Goal: Check status: Check status

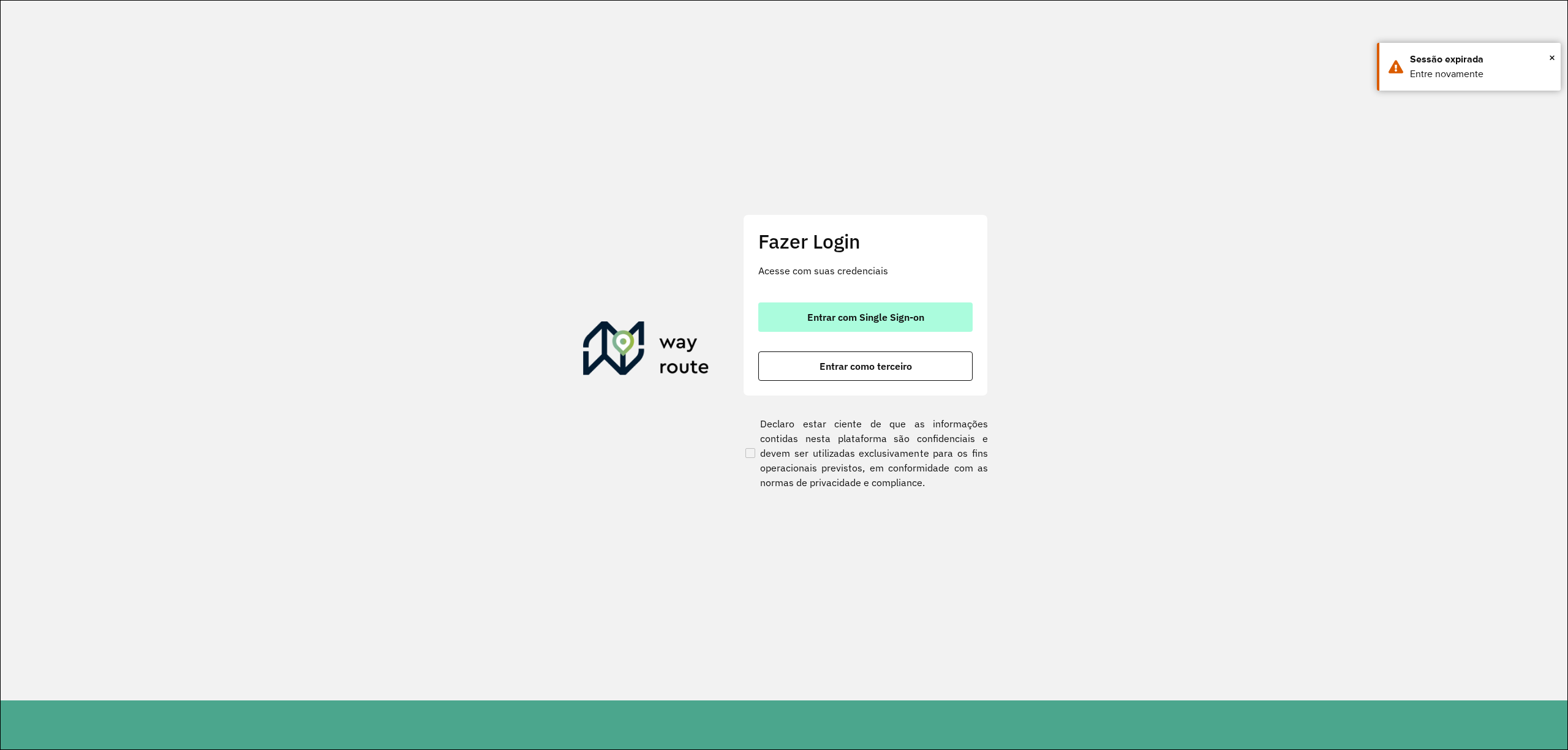
click at [935, 314] on button "Entrar com Single Sign-on" at bounding box center [865, 318] width 214 height 29
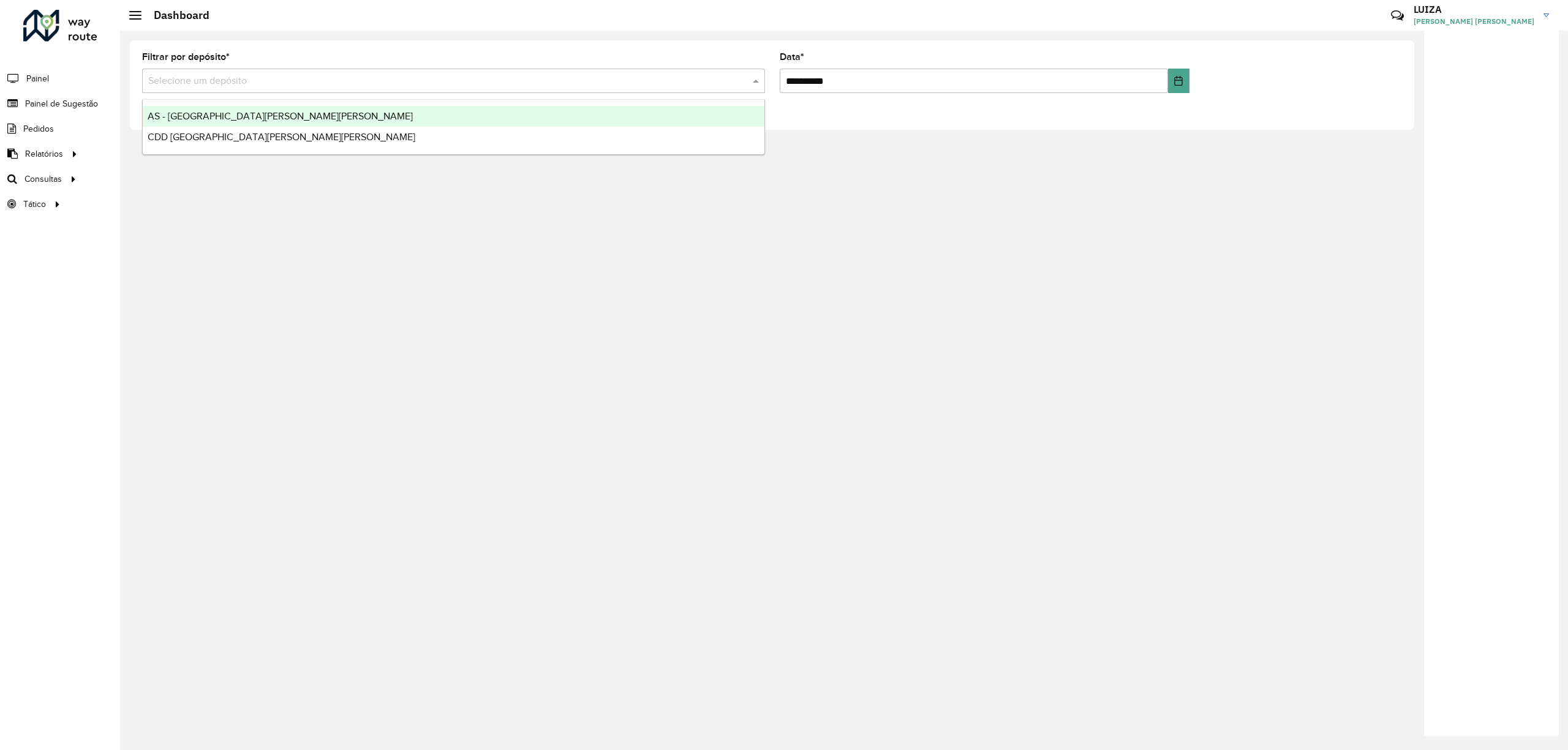
click at [463, 87] on input "text" at bounding box center [441, 81] width 586 height 15
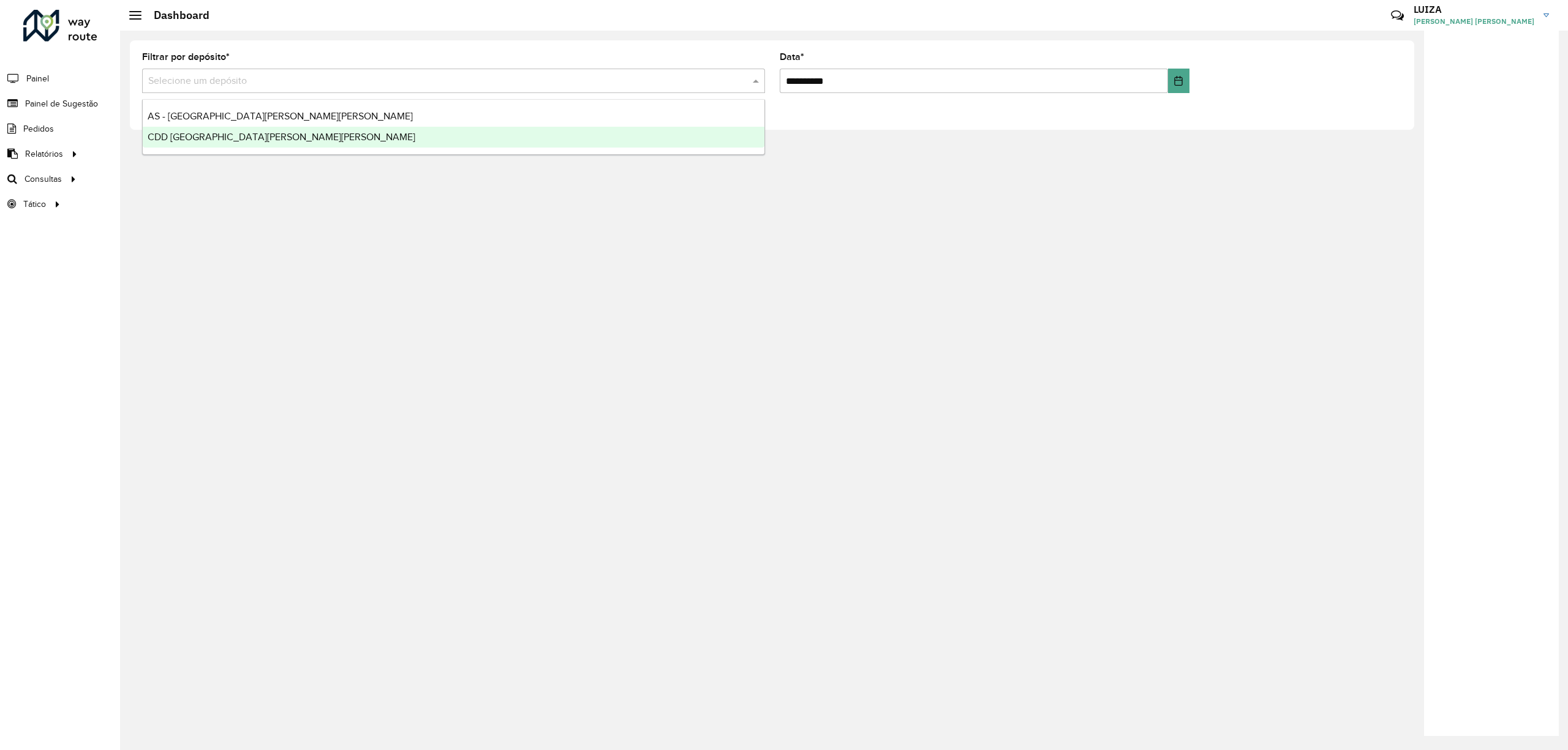
click at [287, 135] on div "CDD [GEOGRAPHIC_DATA][PERSON_NAME][PERSON_NAME]" at bounding box center [453, 138] width 621 height 21
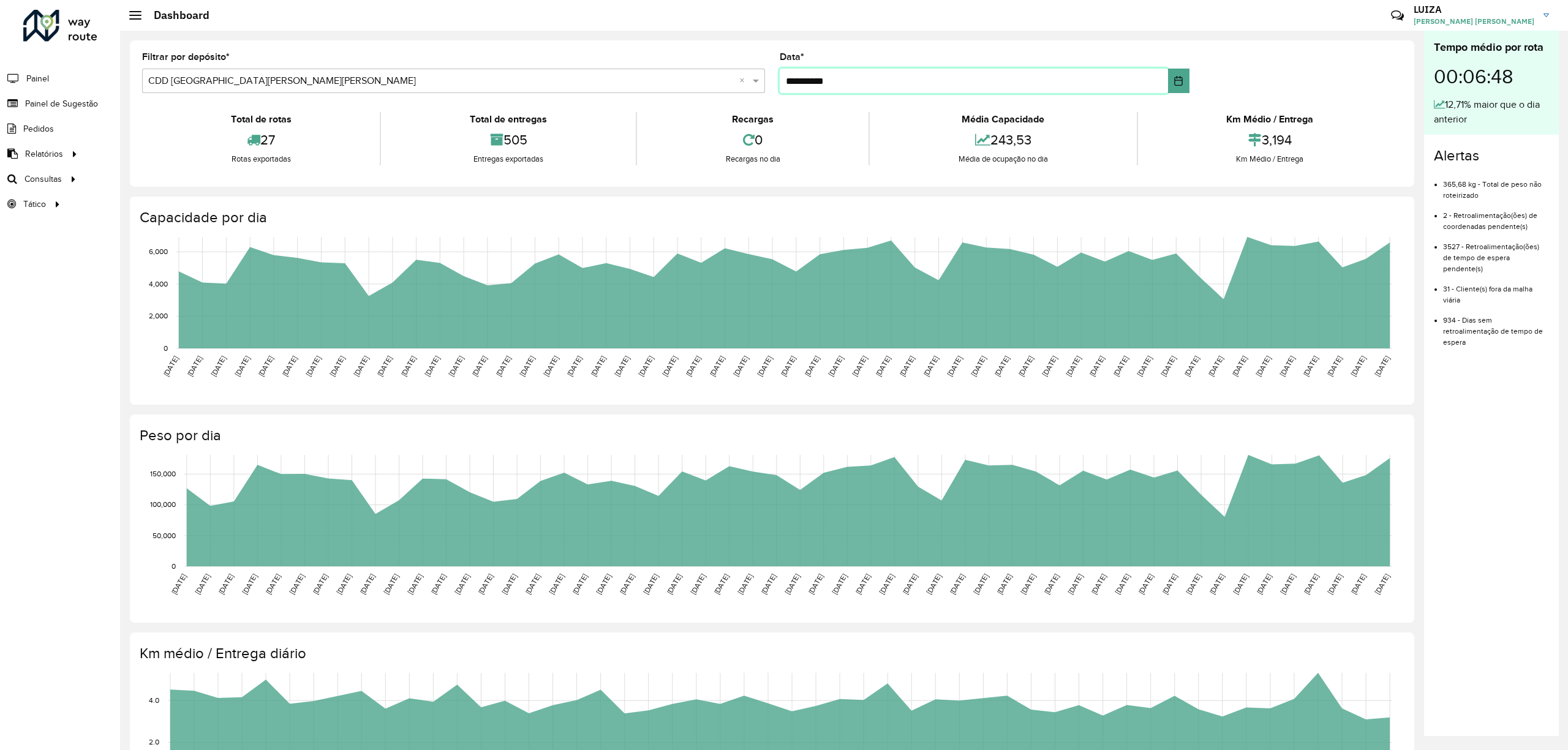
click at [864, 83] on input "**********" at bounding box center [974, 81] width 388 height 24
click at [81, 106] on span "Painel de Sugestão" at bounding box center [64, 104] width 77 height 13
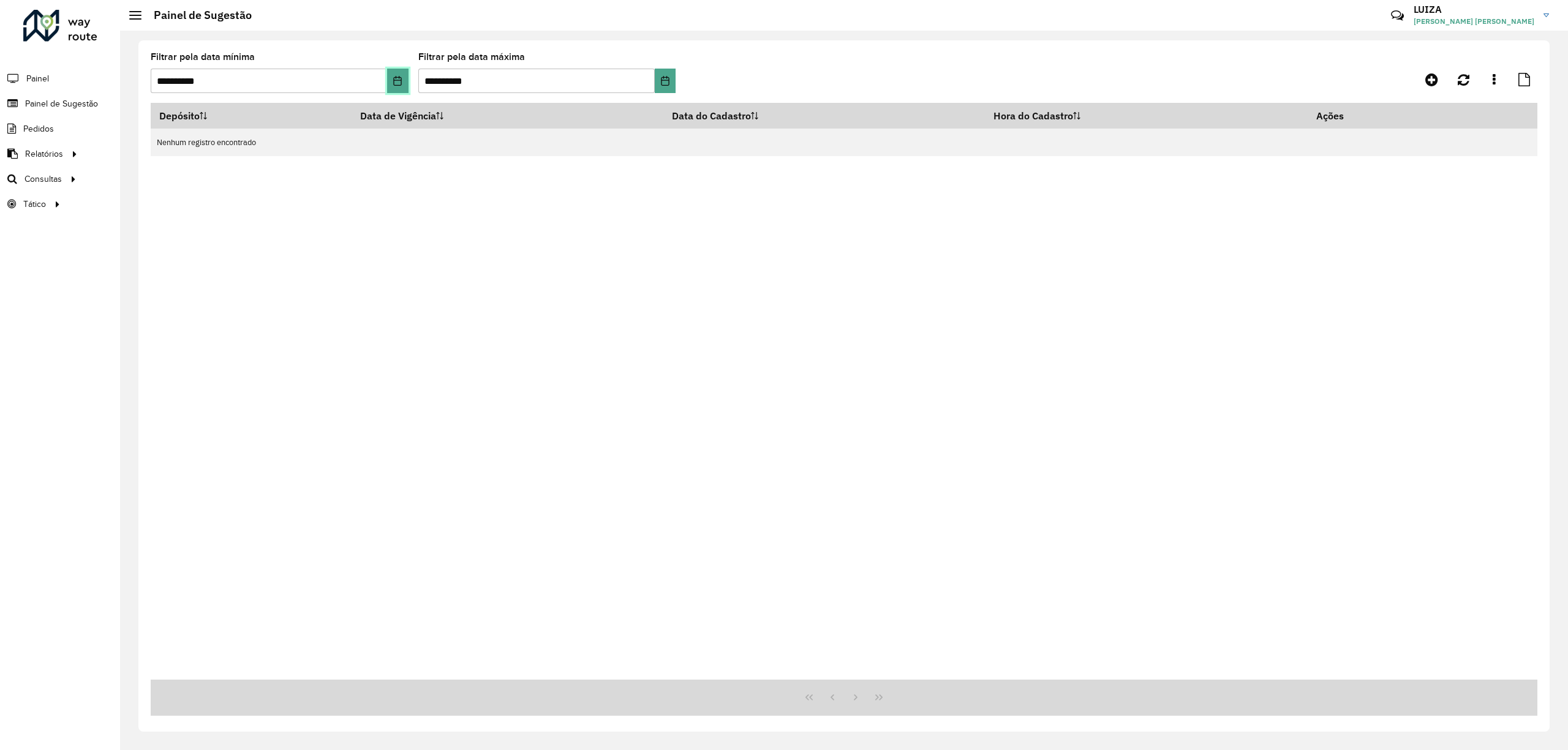
click at [397, 76] on icon "Choose Date" at bounding box center [397, 81] width 10 height 10
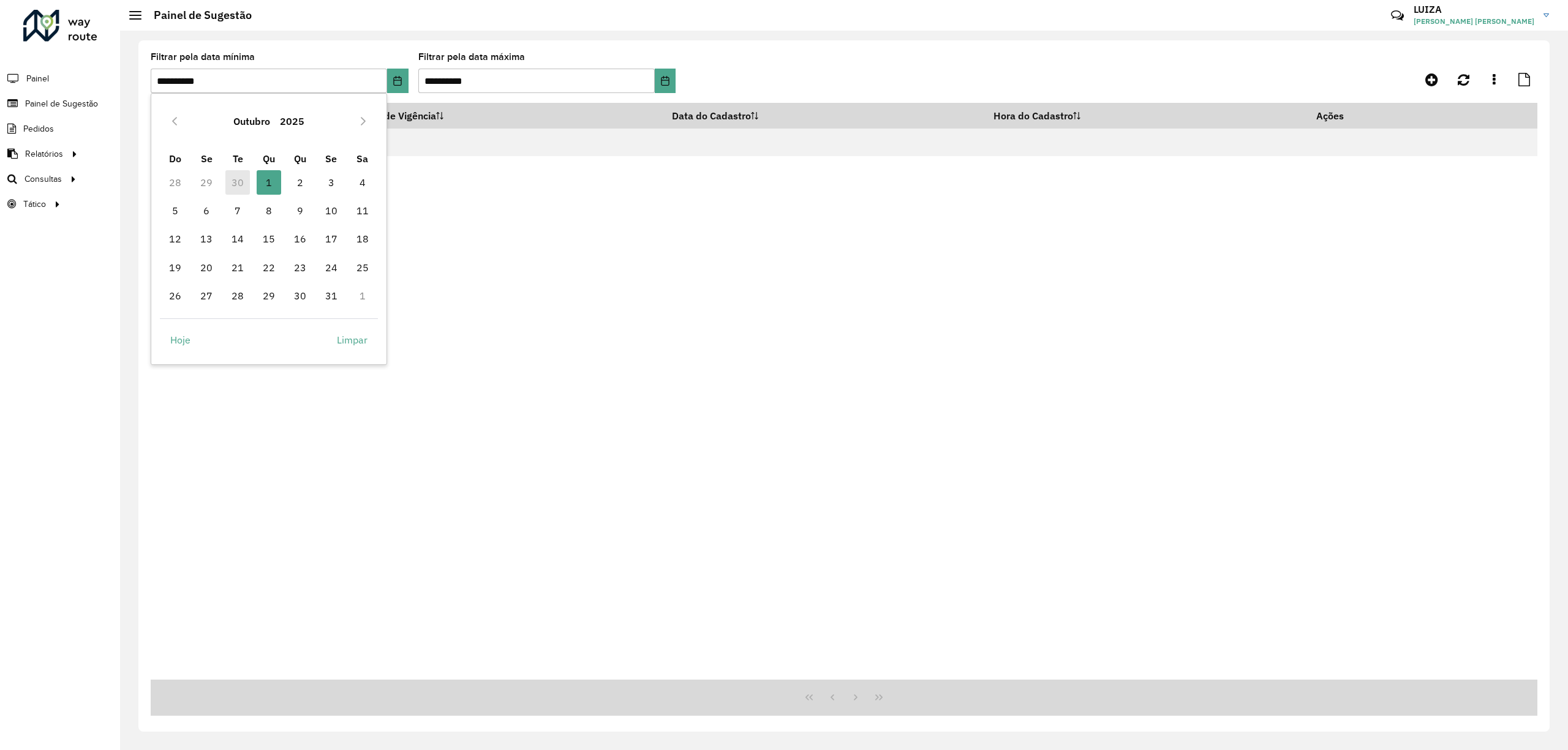
click at [236, 175] on td "30" at bounding box center [238, 182] width 31 height 29
click at [267, 173] on span "1" at bounding box center [269, 182] width 24 height 24
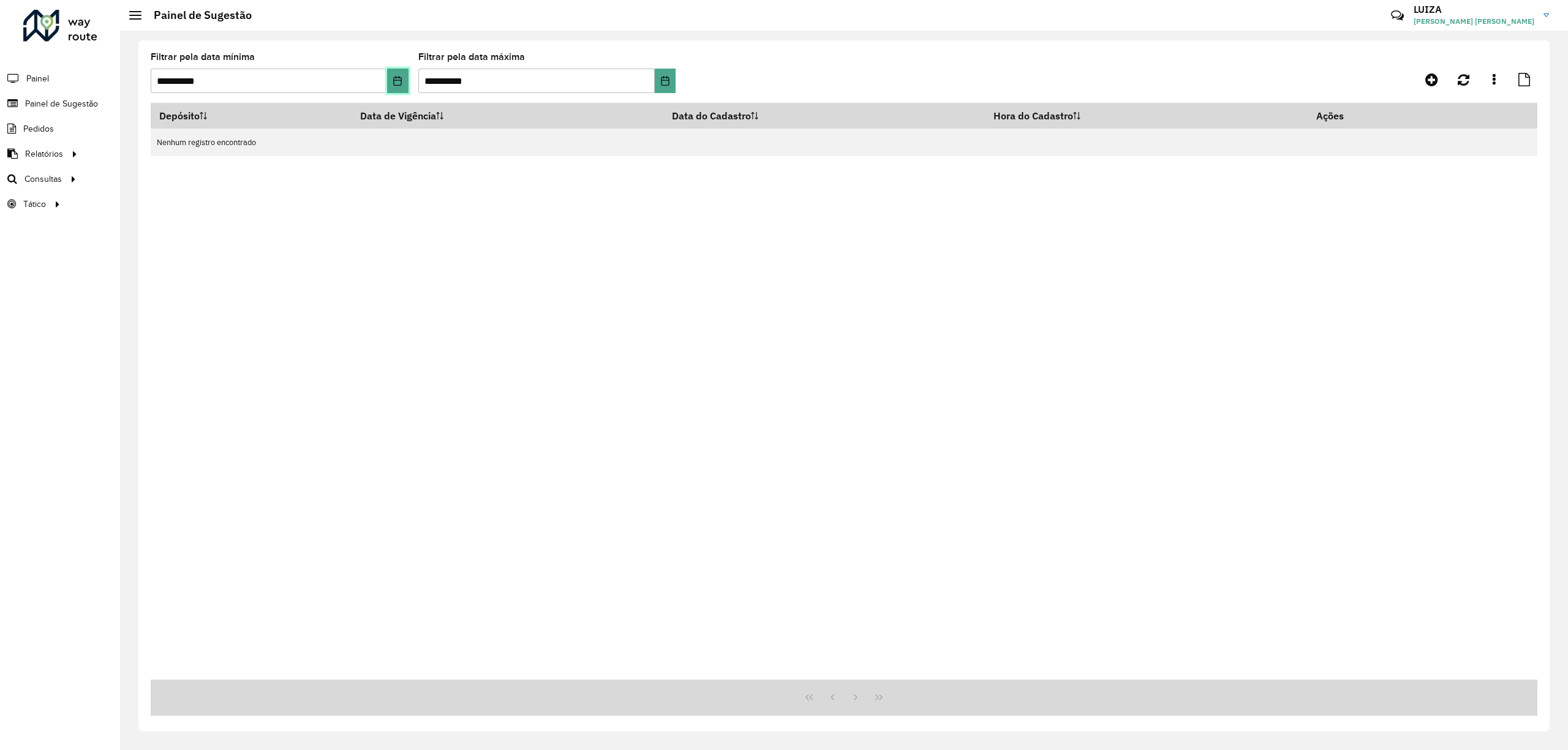
click at [396, 78] on icon "Choose Date" at bounding box center [398, 81] width 8 height 10
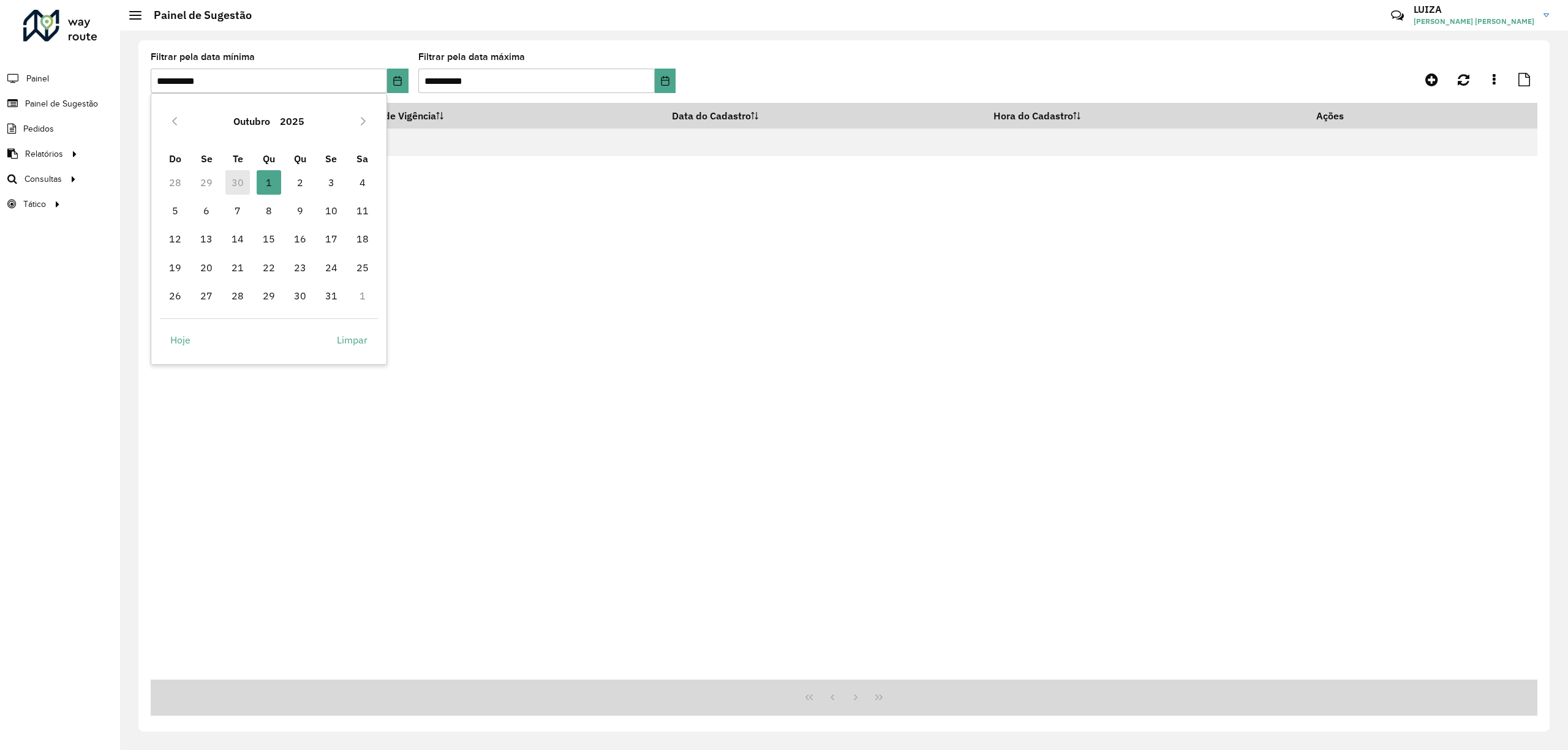
click at [243, 172] on td "30" at bounding box center [238, 182] width 31 height 29
click at [239, 175] on td "30" at bounding box center [238, 182] width 31 height 29
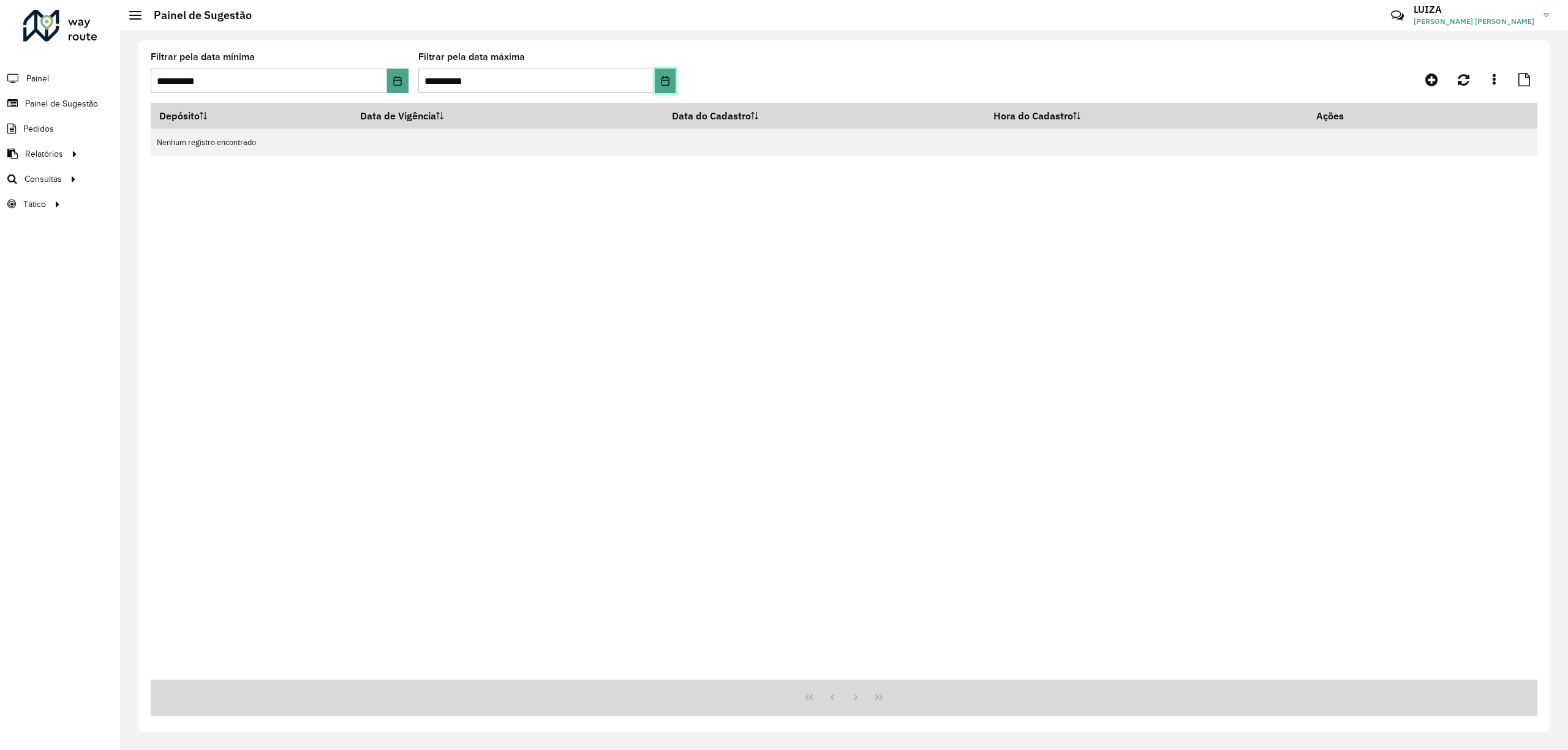
click at [670, 75] on button "Choose Date" at bounding box center [665, 81] width 21 height 24
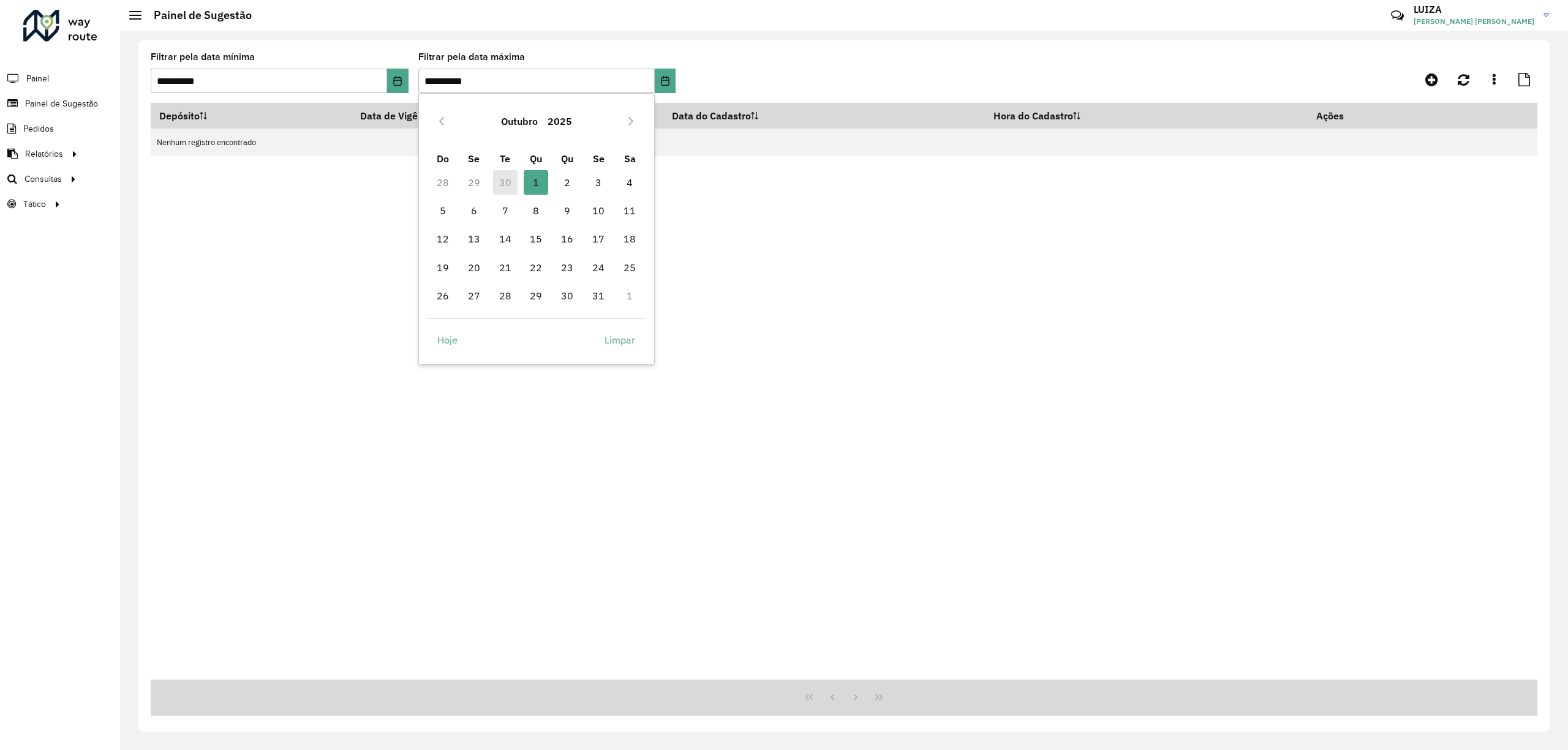
click at [513, 180] on td "30" at bounding box center [505, 182] width 31 height 29
click at [466, 184] on td "29" at bounding box center [474, 182] width 31 height 29
click at [422, 175] on div "Outubro 2025 Do Se Te Qu Qu Se Sa 28 29 30 1 1 2 3 4 5 6 7 8 9 10 11 12 13 14 1…" at bounding box center [537, 229] width 236 height 272
click at [427, 204] on td "5" at bounding box center [442, 210] width 31 height 29
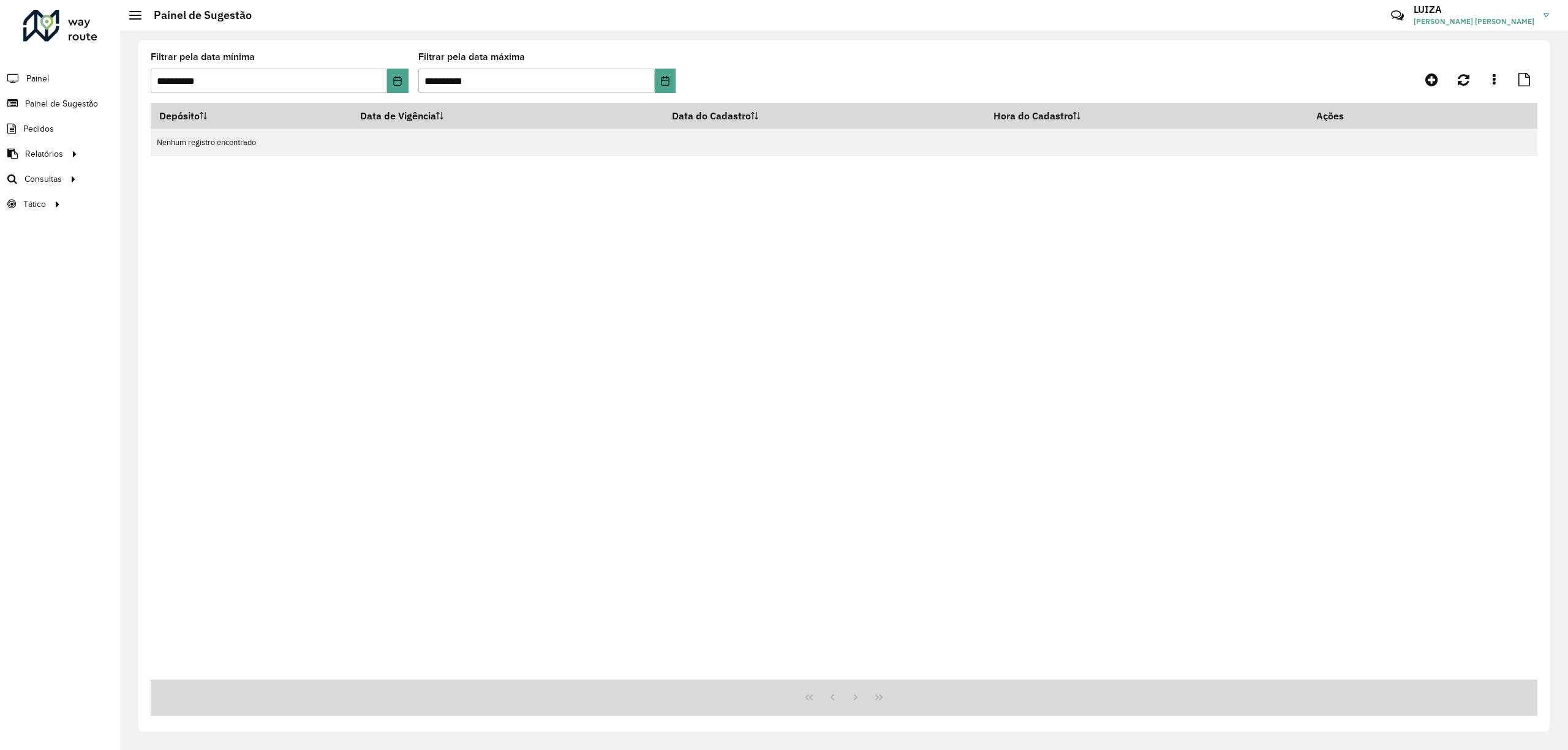
click at [151, 239] on div "Depósito Data de Vigência Data do Cadastro Hora do Cadastro Ações Nenhum regist…" at bounding box center [843, 391] width 1386 height 577
click at [36, 101] on span "Painel de Sugestão" at bounding box center [64, 104] width 77 height 13
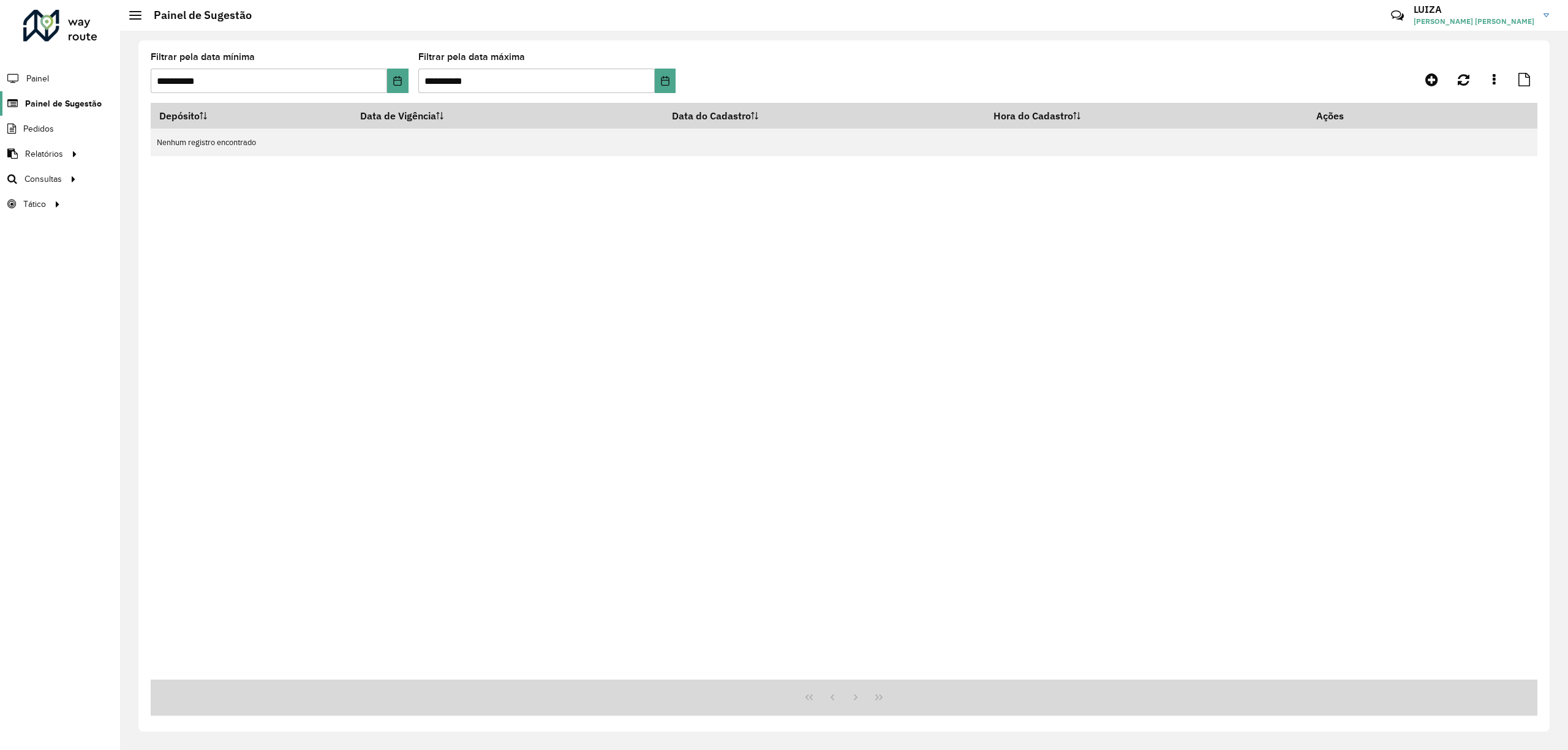
click at [36, 101] on span "Painel de Sugestão" at bounding box center [64, 104] width 77 height 13
click at [403, 84] on button "Choose Date" at bounding box center [397, 81] width 21 height 24
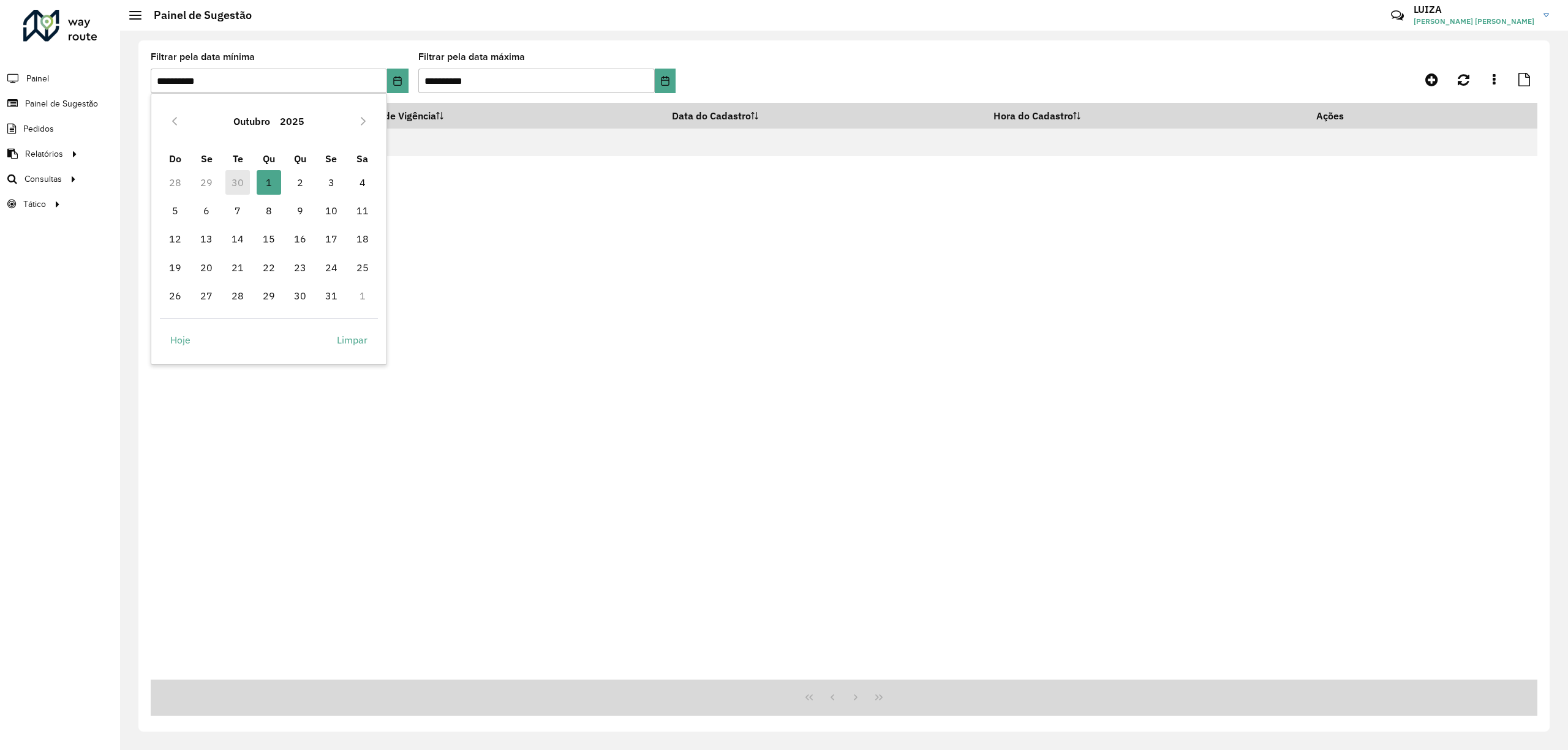
click at [234, 182] on td "30" at bounding box center [238, 182] width 31 height 29
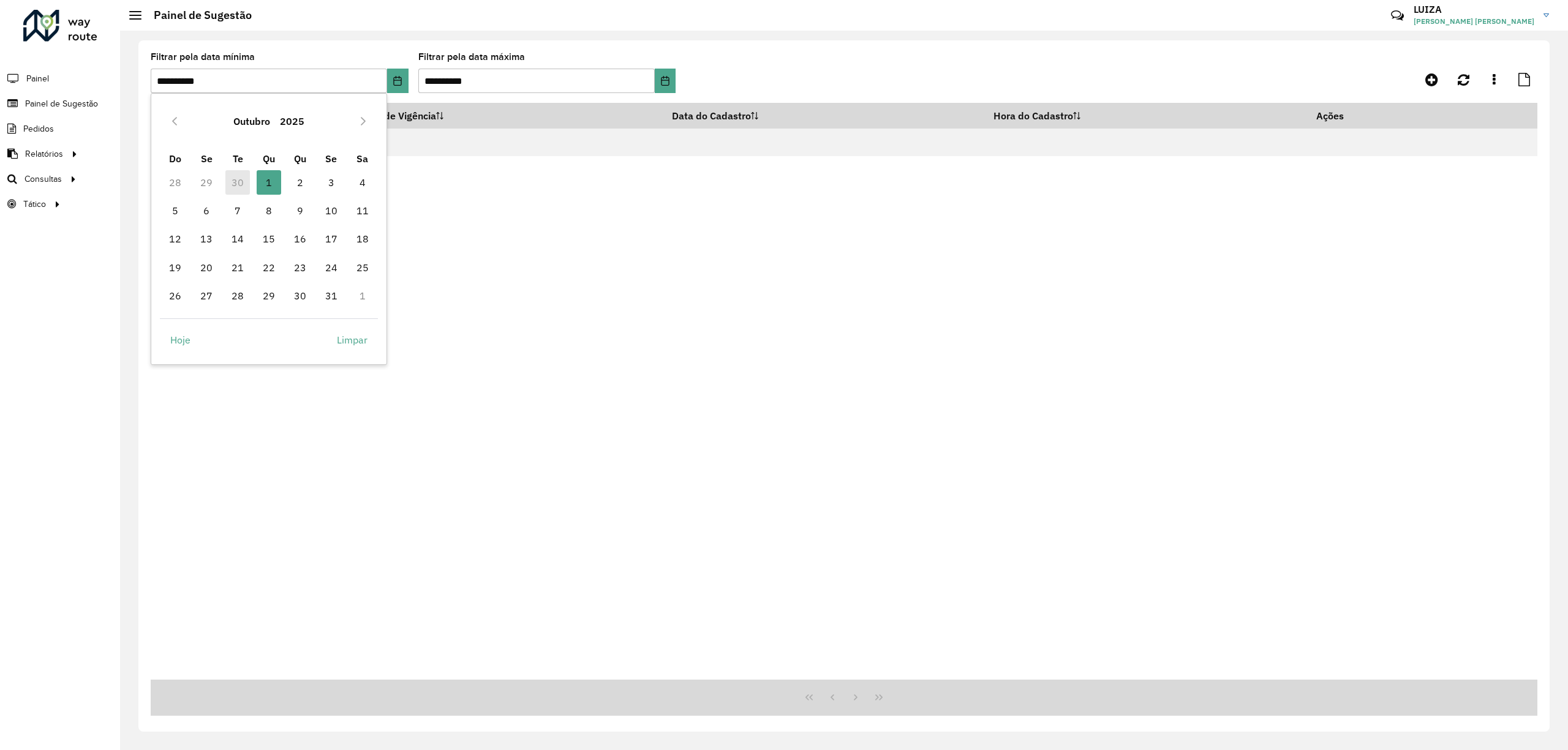
click at [699, 167] on div "Depósito Data de Vigência Data do Cadastro Hora do Cadastro Ações Nenhum regist…" at bounding box center [843, 391] width 1386 height 577
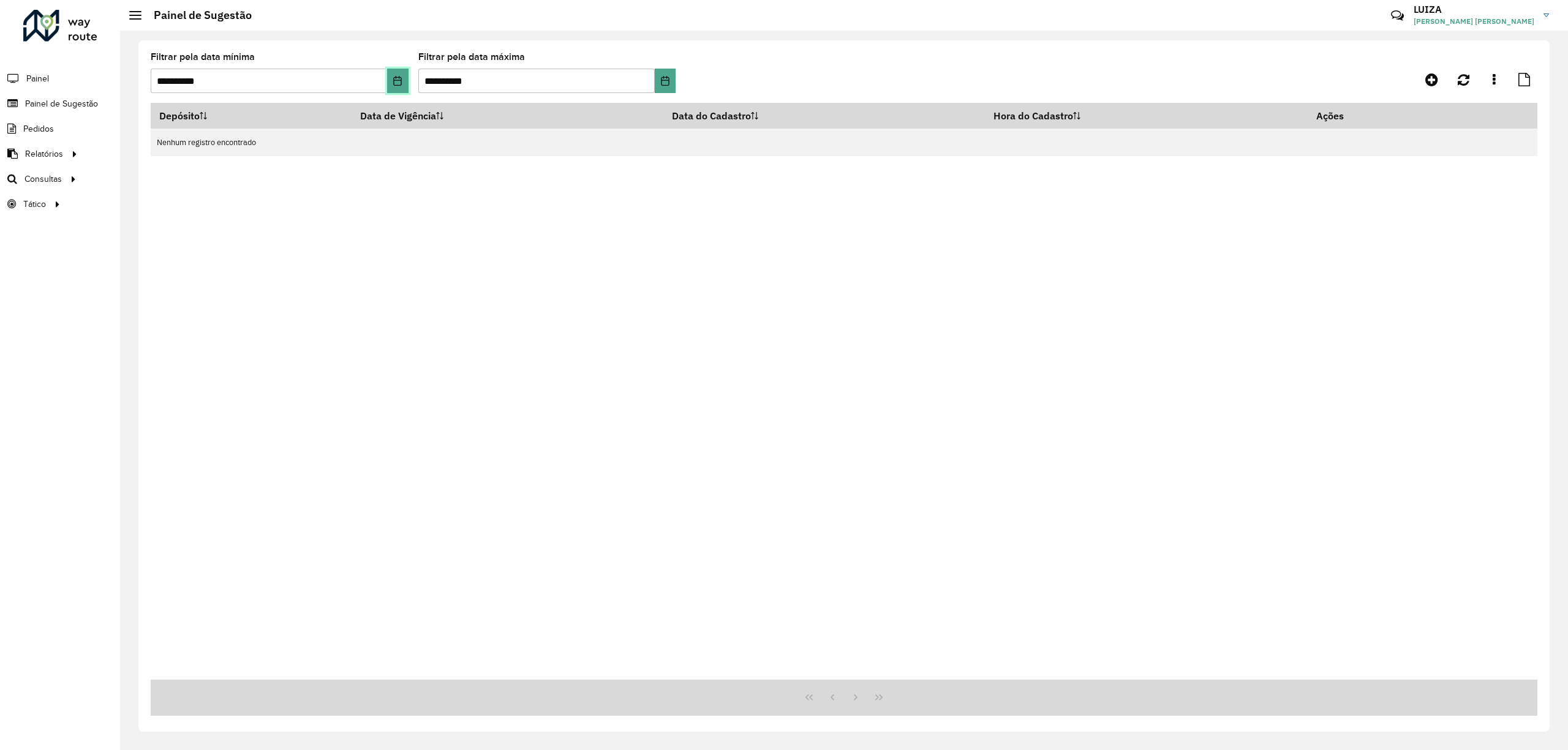
click at [396, 85] on icon "Choose Date" at bounding box center [398, 81] width 8 height 10
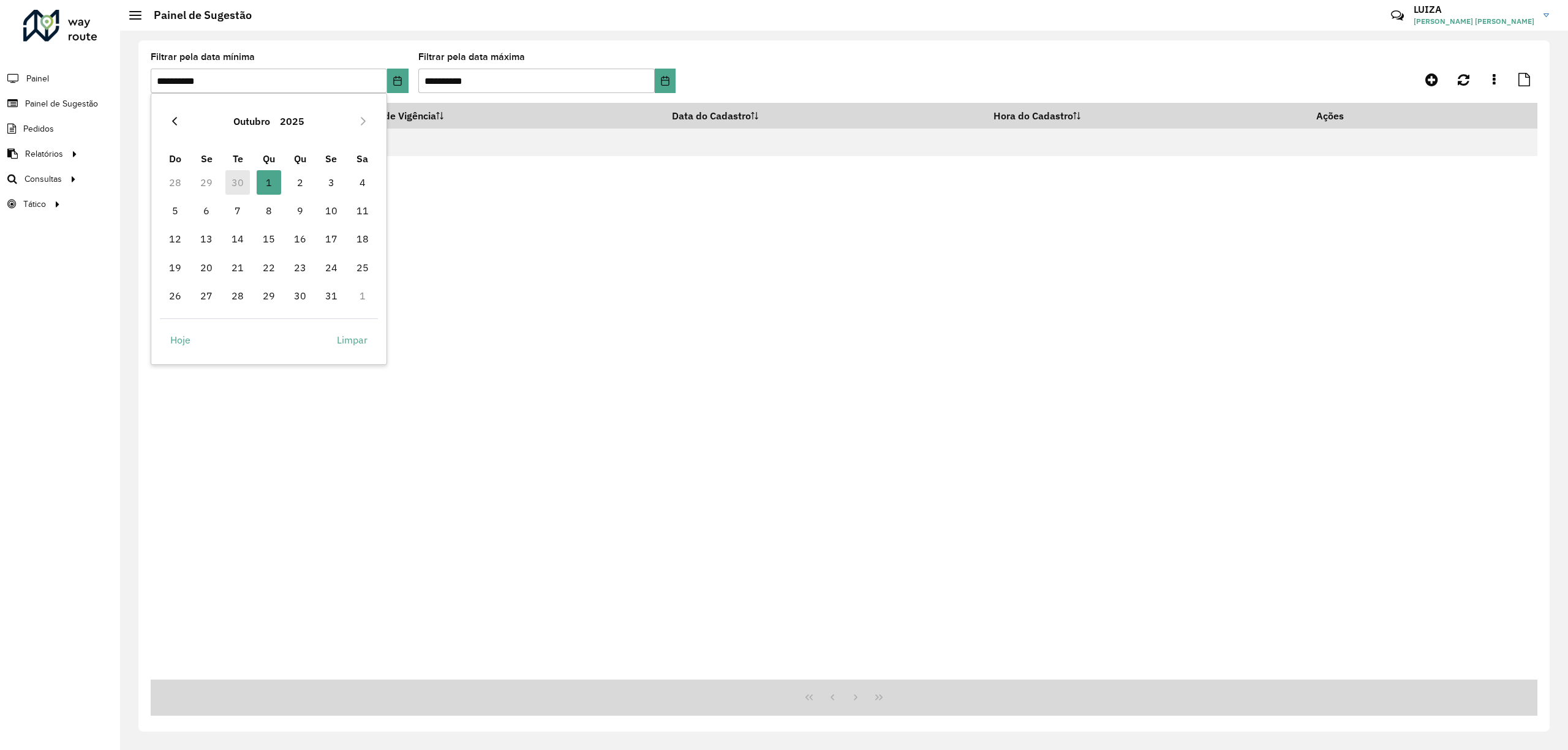
click at [173, 121] on icon "Previous Month" at bounding box center [174, 121] width 5 height 9
click at [228, 297] on span "30" at bounding box center [238, 296] width 24 height 24
type input "**********"
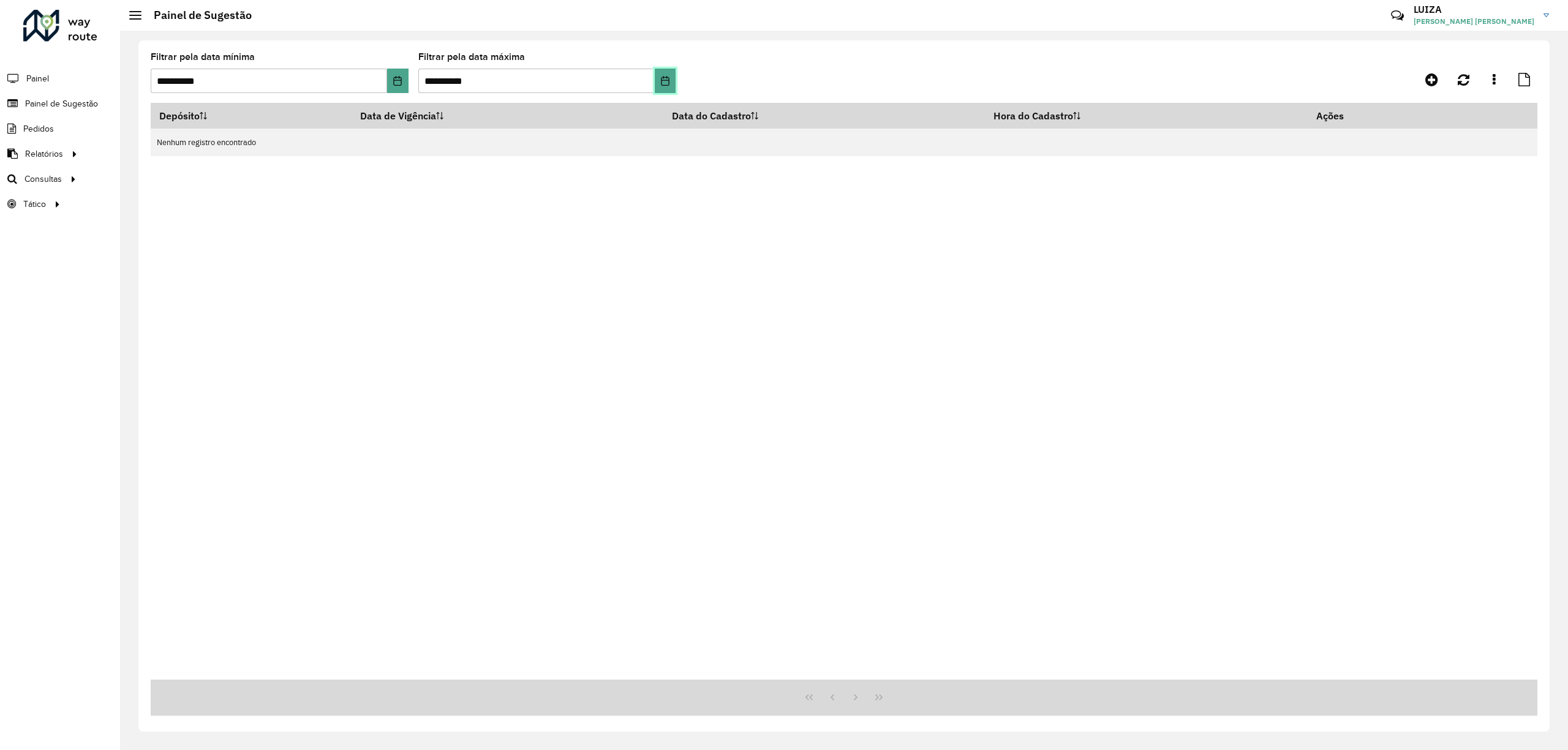
click at [670, 75] on button "Choose Date" at bounding box center [665, 81] width 21 height 24
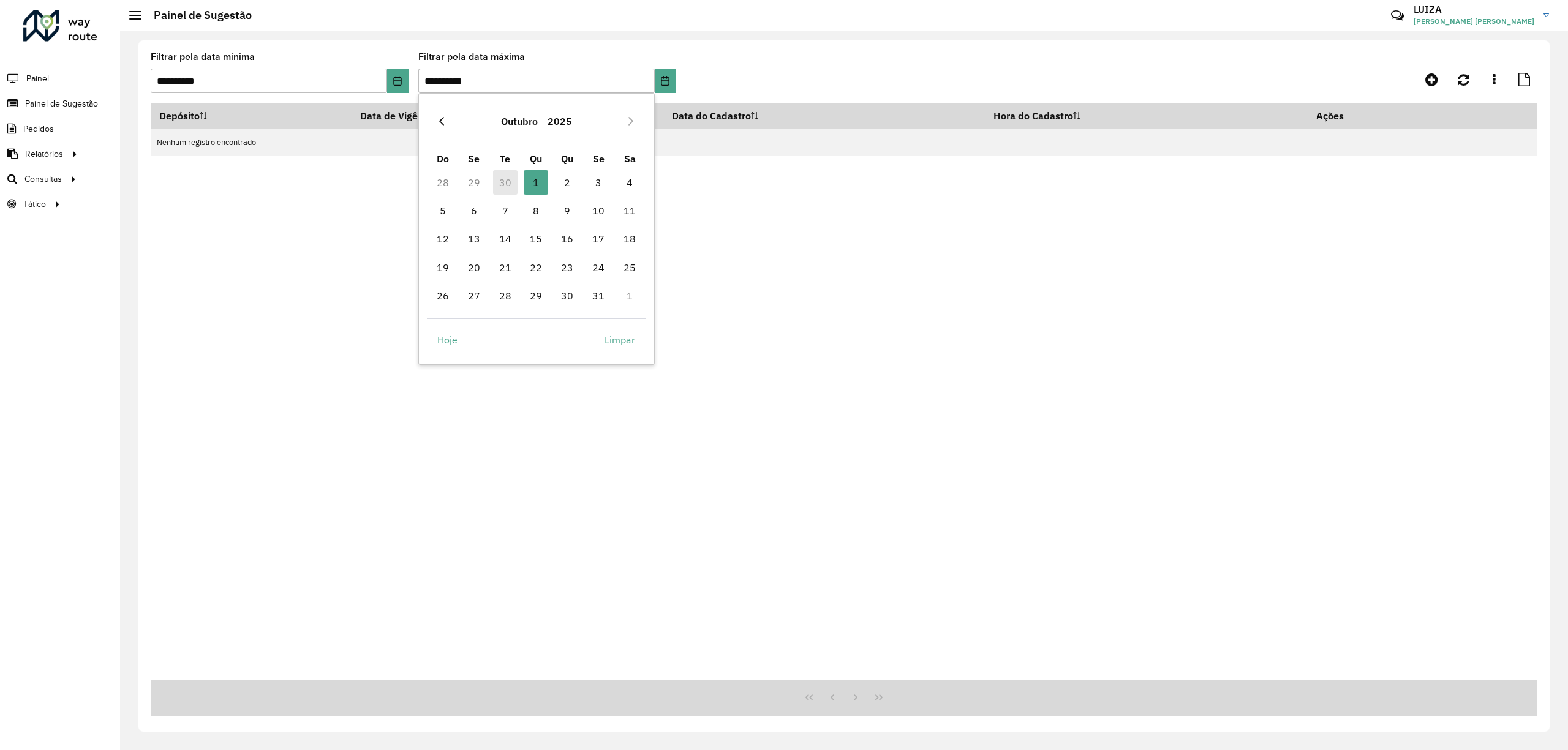
click at [447, 119] on button "Previous Month" at bounding box center [441, 121] width 20 height 20
click at [510, 290] on span "30" at bounding box center [506, 296] width 24 height 24
type input "**********"
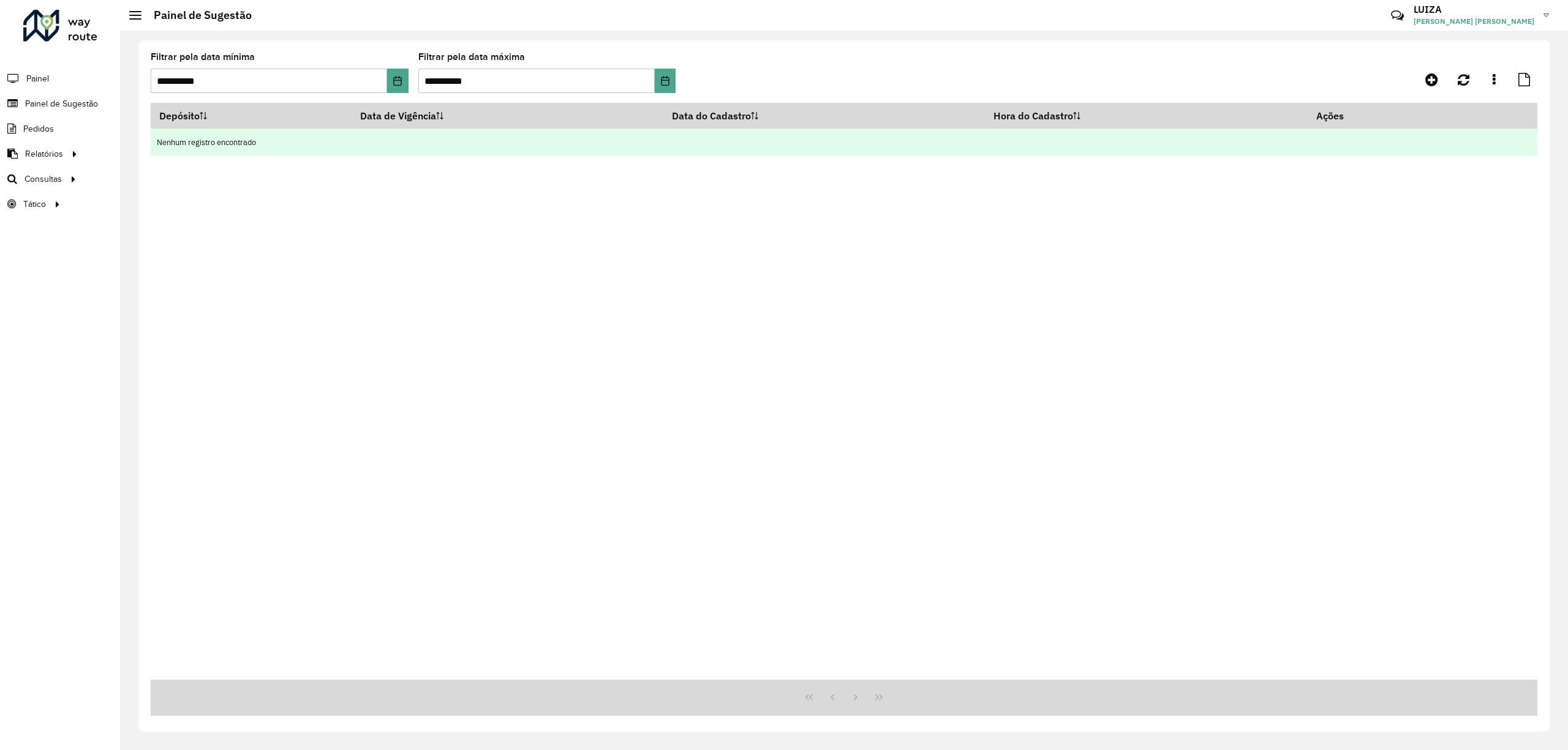
click at [396, 135] on td "Nenhum registro encontrado" at bounding box center [843, 143] width 1386 height 28
click at [1409, 143] on td "Nenhum registro encontrado" at bounding box center [843, 143] width 1386 height 28
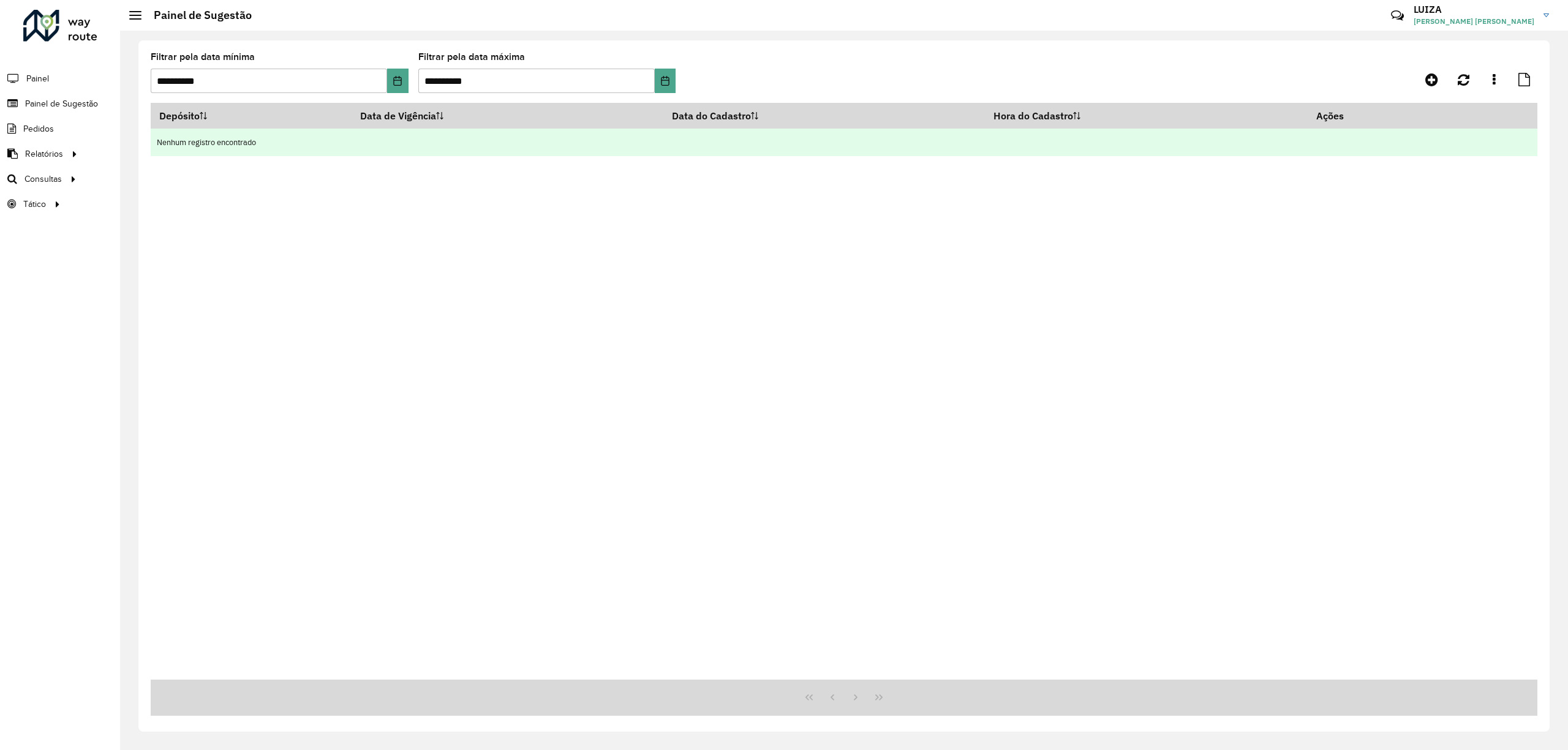
click at [1409, 143] on td "Nenhum registro encontrado" at bounding box center [843, 143] width 1386 height 28
click at [186, 138] on td "Nenhum registro encontrado" at bounding box center [843, 143] width 1386 height 28
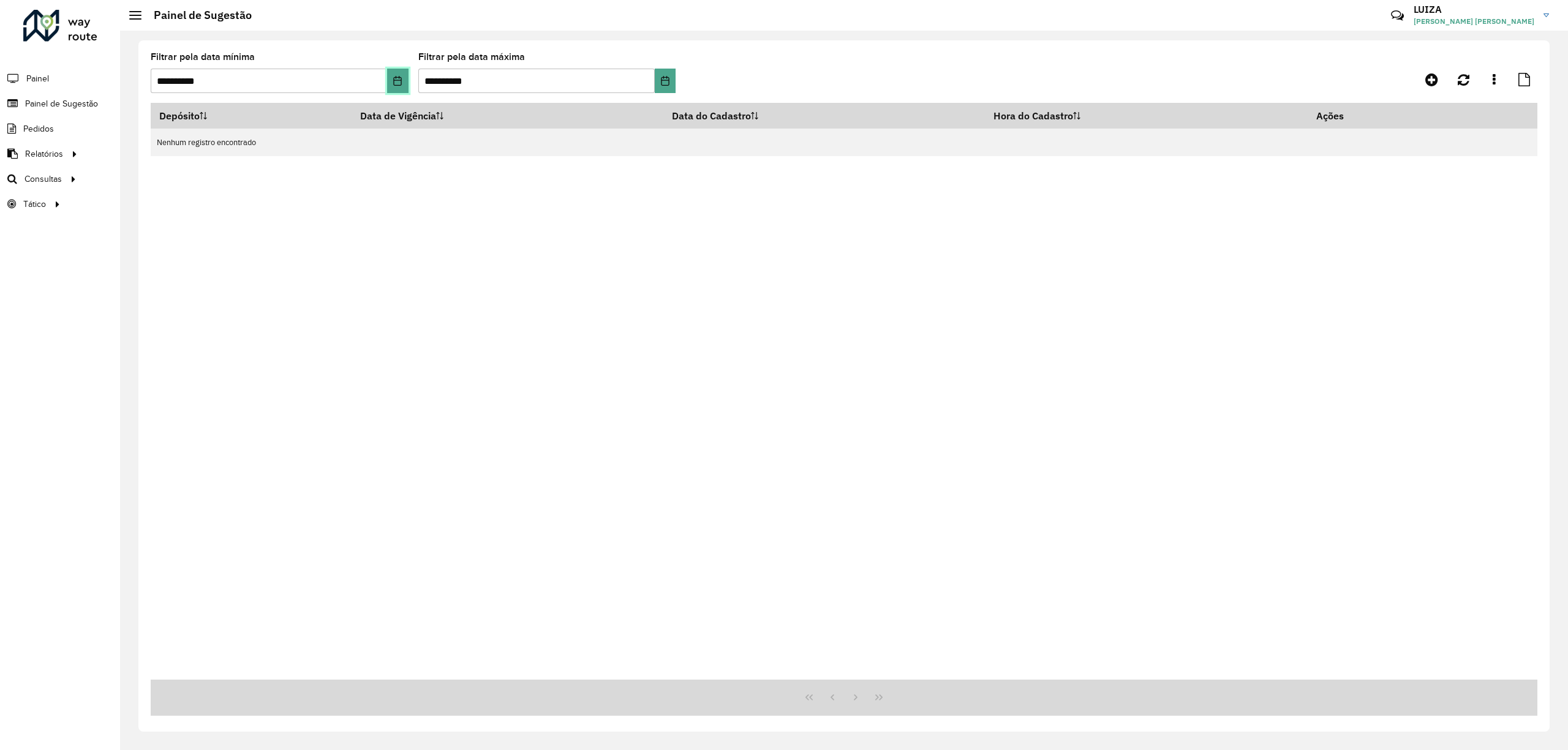
click at [397, 81] on icon "Choose Date" at bounding box center [397, 81] width 10 height 10
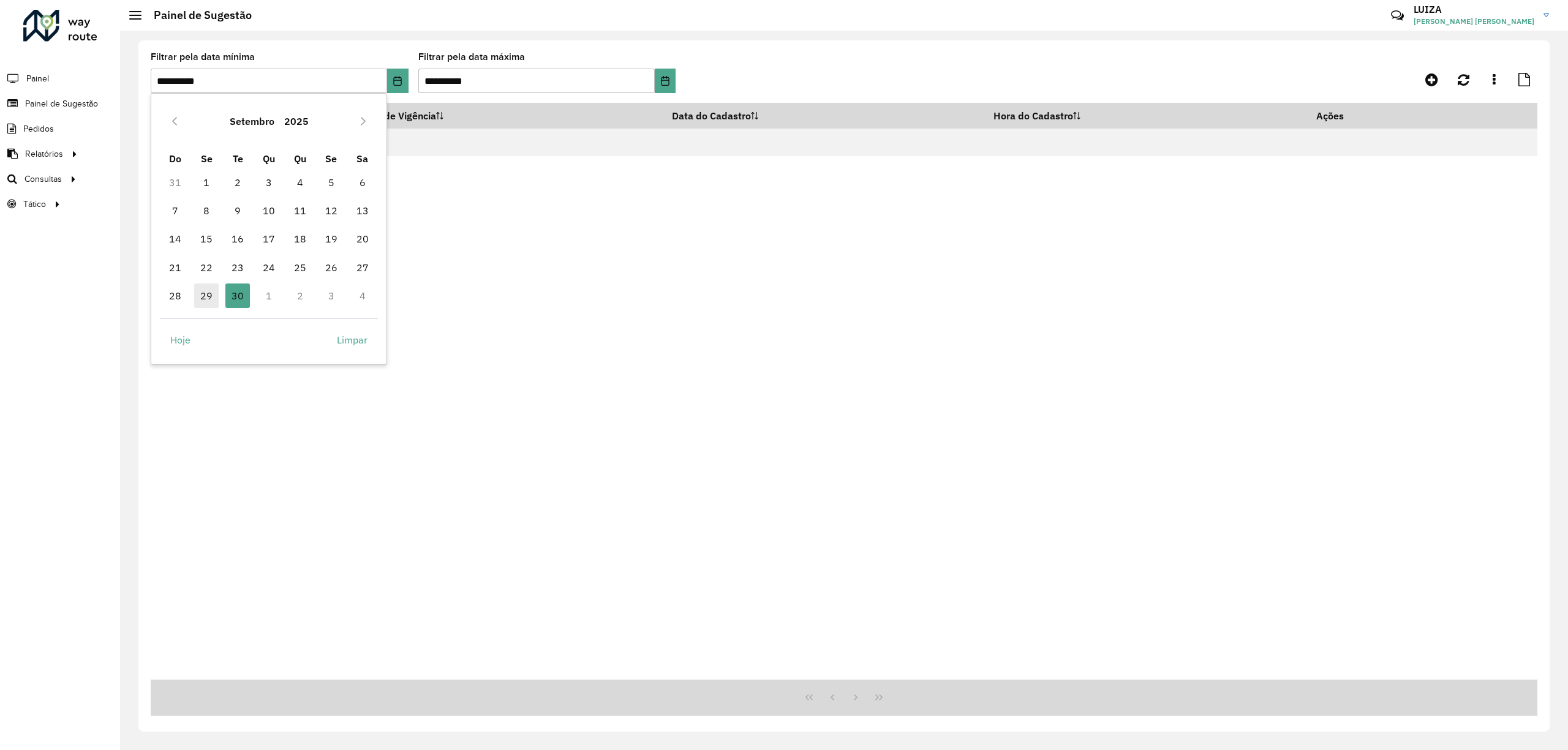
click at [204, 293] on span "29" at bounding box center [206, 296] width 24 height 24
type input "**********"
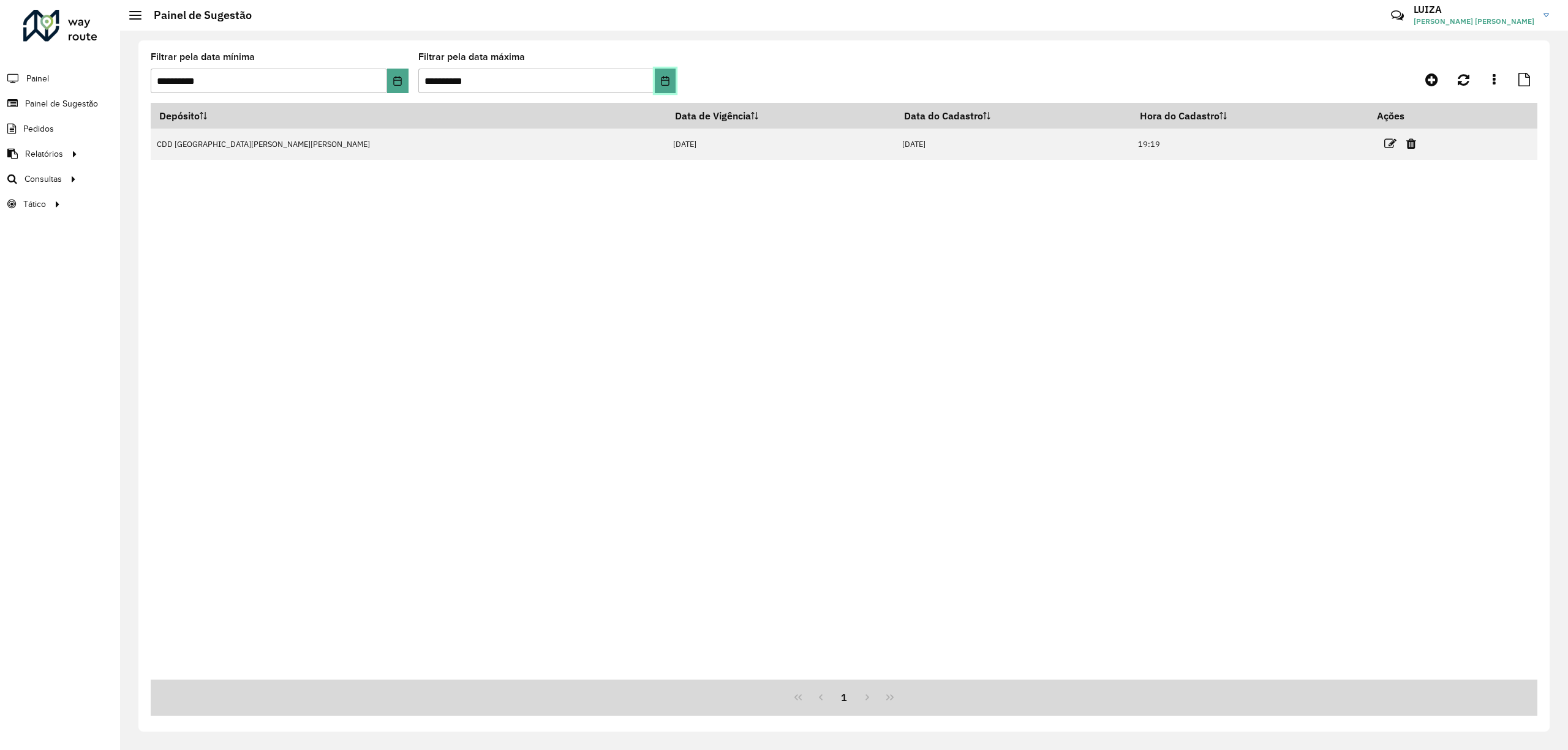
click at [659, 82] on button "Choose Date" at bounding box center [665, 81] width 21 height 24
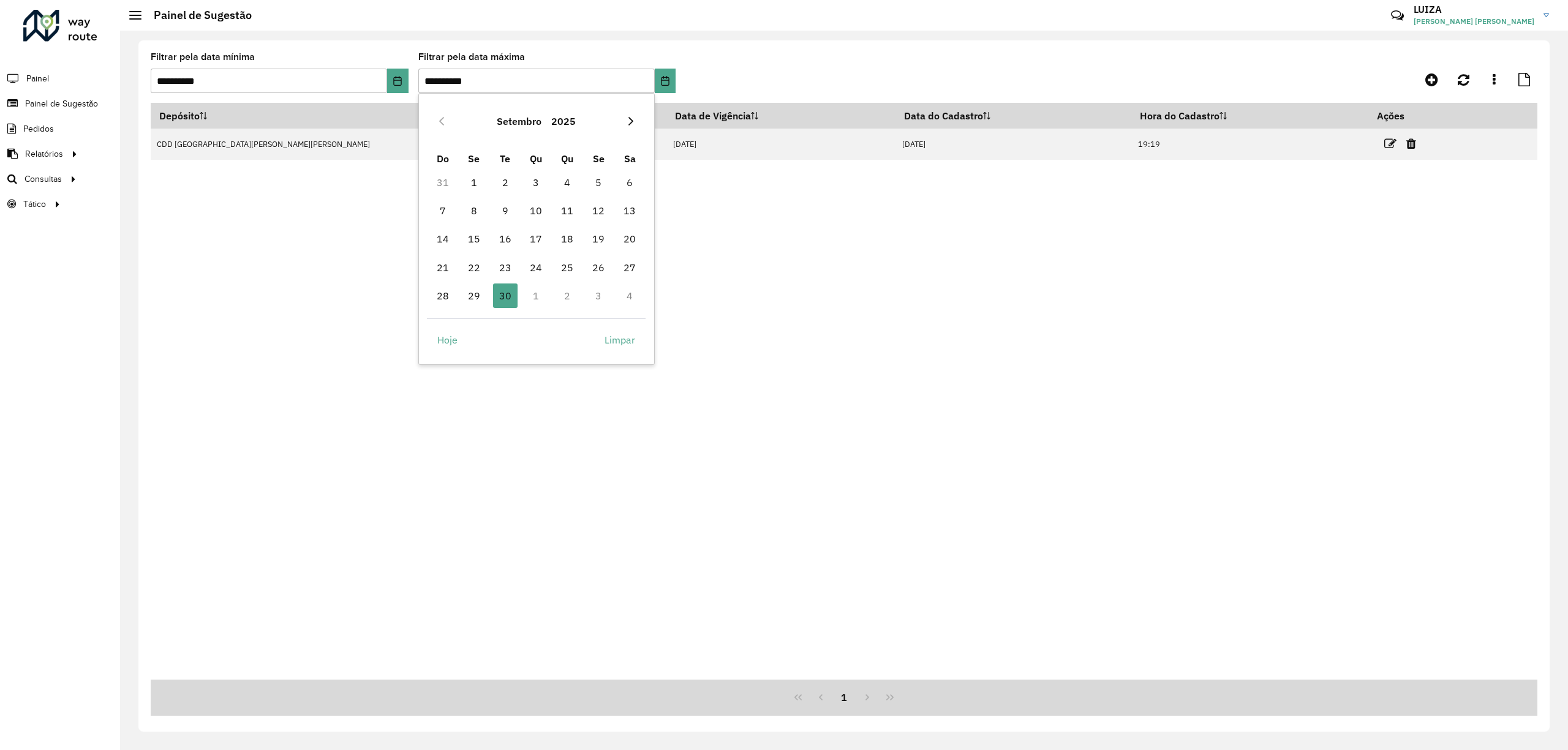
click at [631, 120] on icon "Next Month" at bounding box center [631, 121] width 5 height 9
click at [525, 179] on span "1" at bounding box center [536, 182] width 24 height 24
type input "**********"
